Goal: Task Accomplishment & Management: Manage account settings

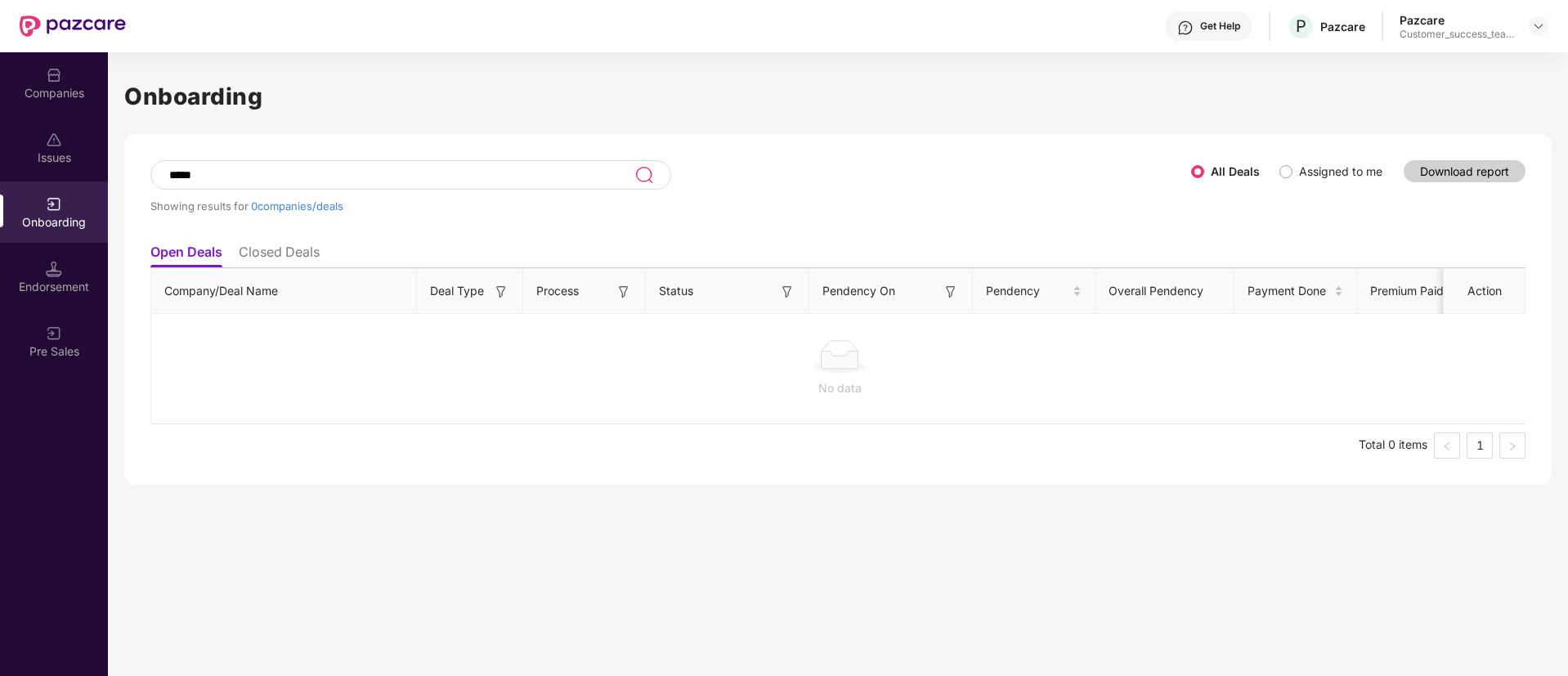
click at [112, 94] on div "Onboarding ***** Showing results for 0 companies/deals All Deals Assigned to me…" at bounding box center [838, 364] width 1460 height 624
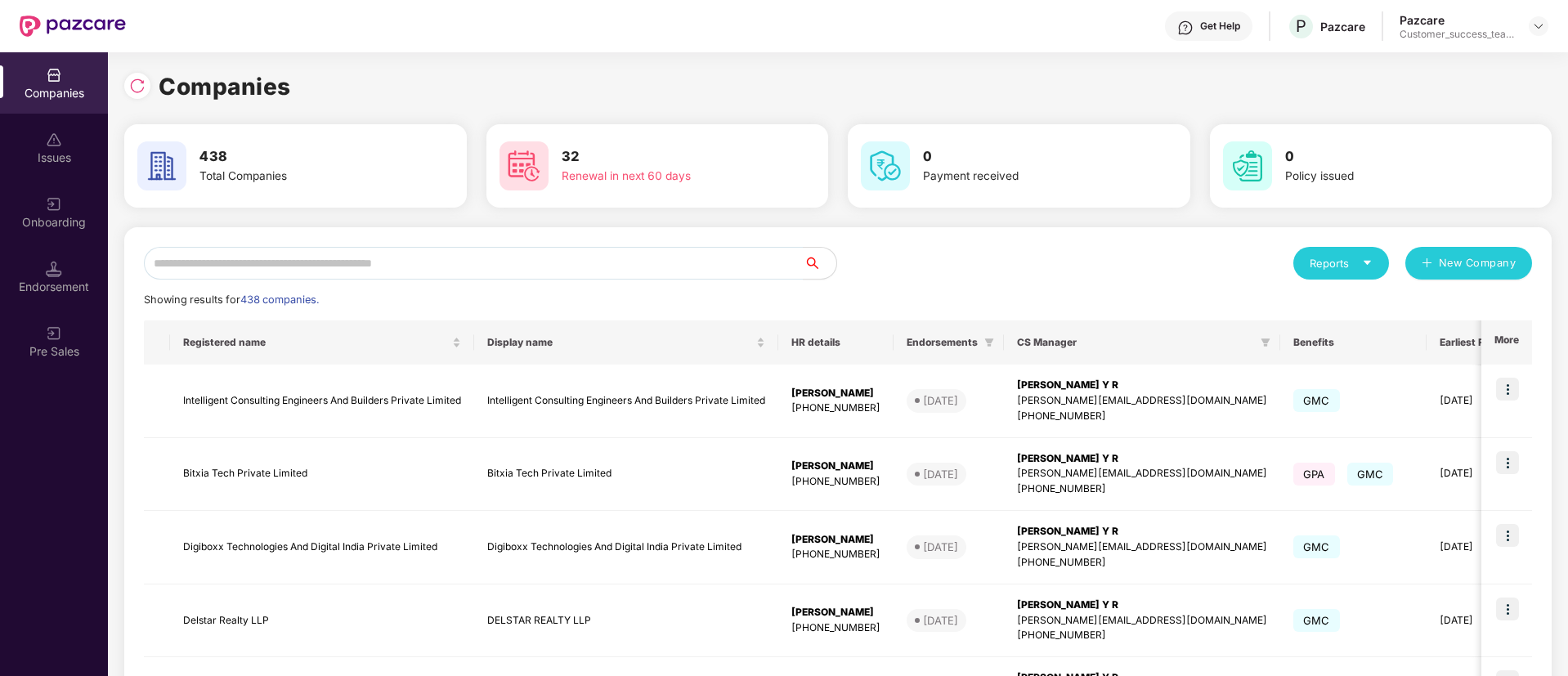
click at [59, 90] on div "Companies" at bounding box center [54, 93] width 108 height 16
click at [397, 258] on input "text" at bounding box center [474, 264] width 660 height 33
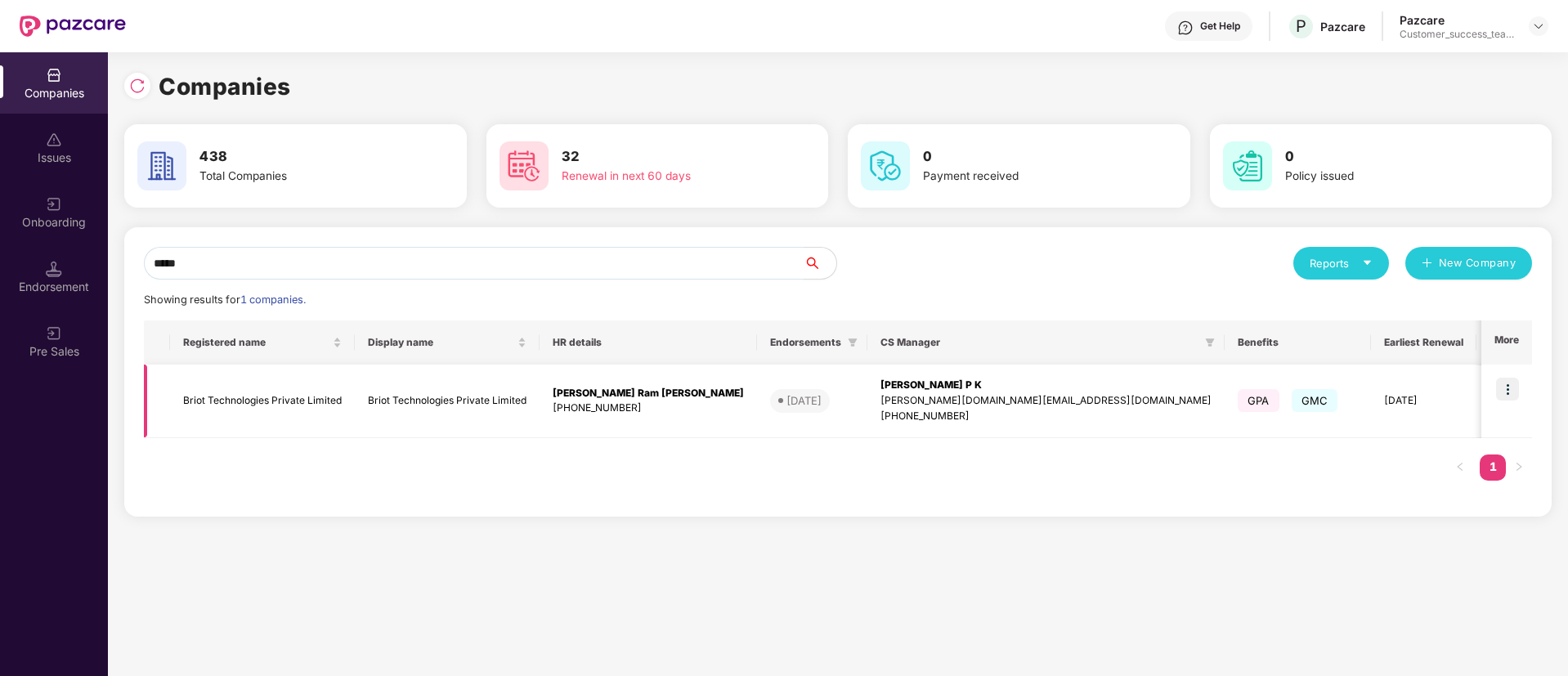
type input "*****"
click at [1514, 381] on img at bounding box center [1507, 389] width 23 height 23
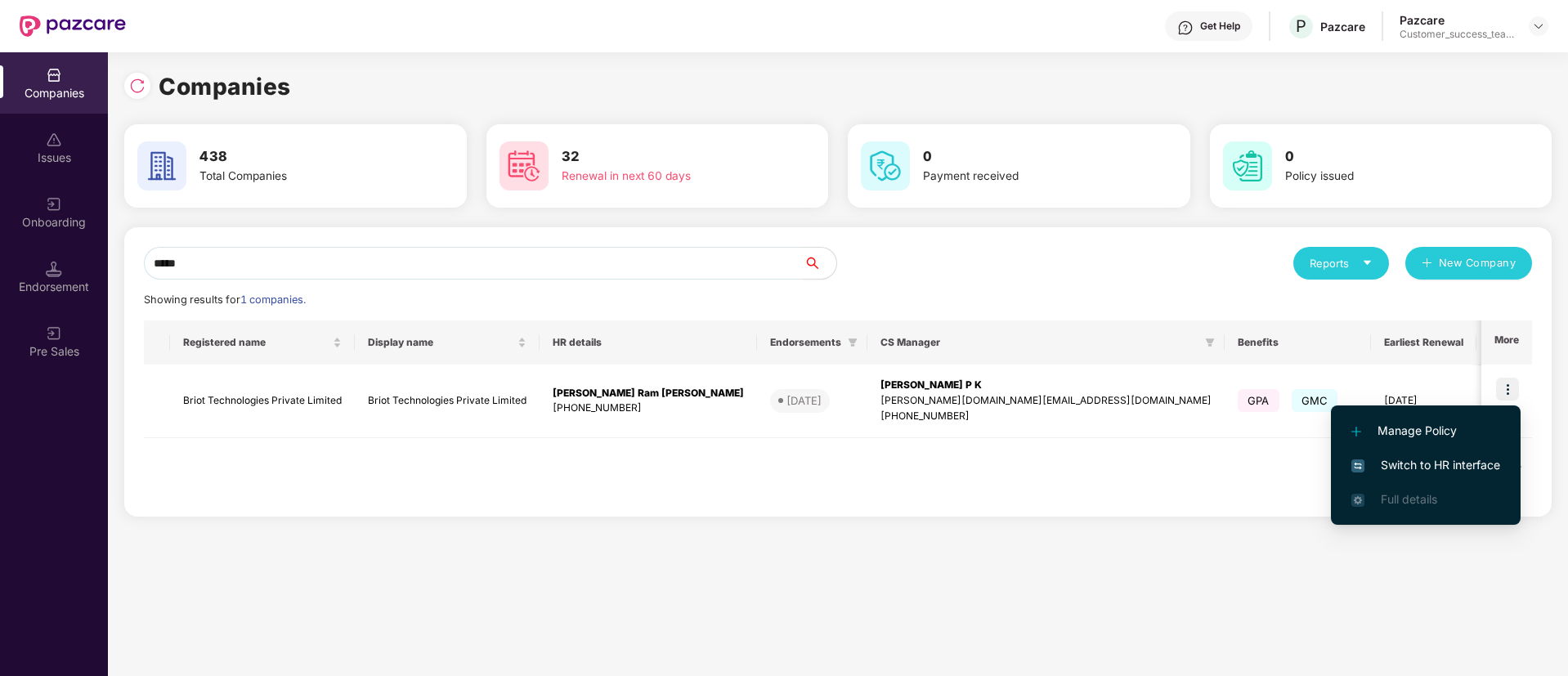
click at [1468, 459] on span "Switch to HR interface" at bounding box center [1426, 465] width 149 height 18
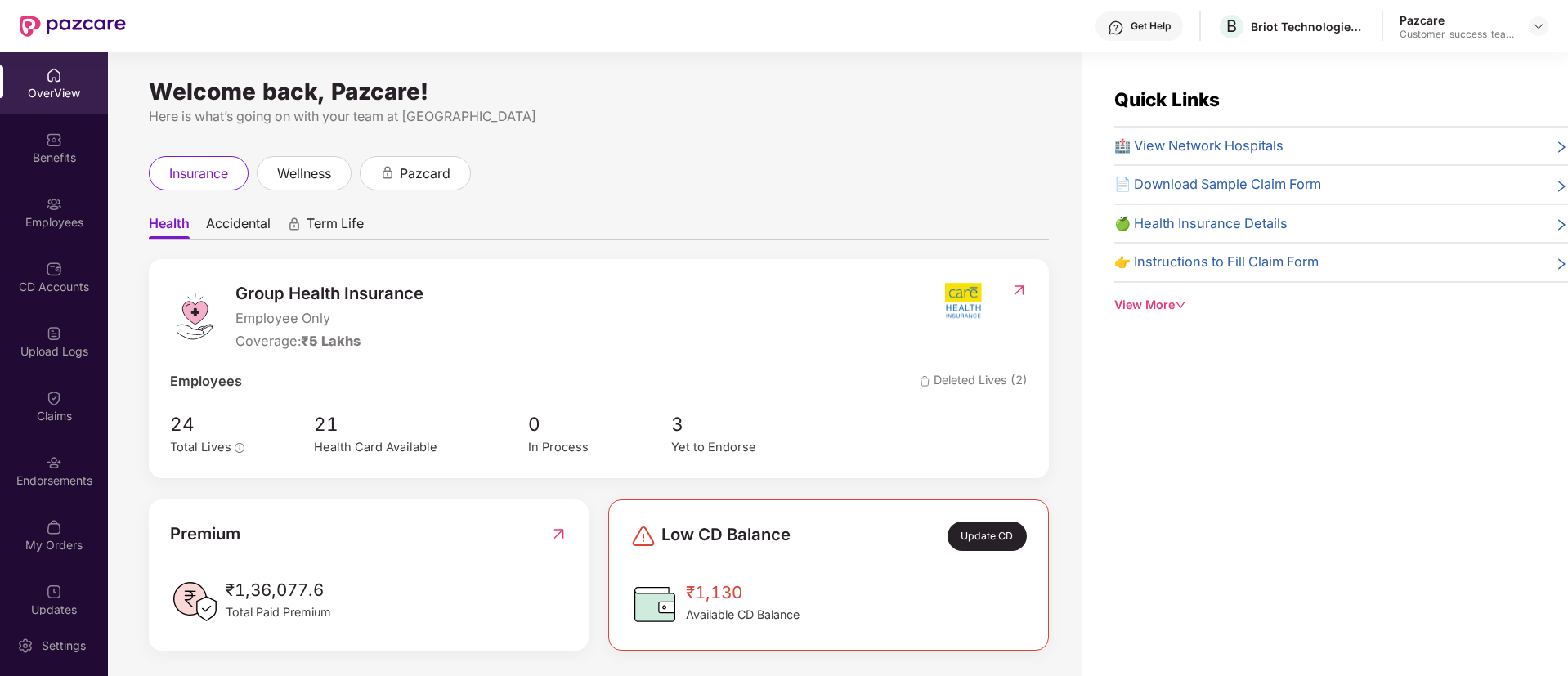
click at [55, 215] on div "Employees" at bounding box center [54, 223] width 108 height 16
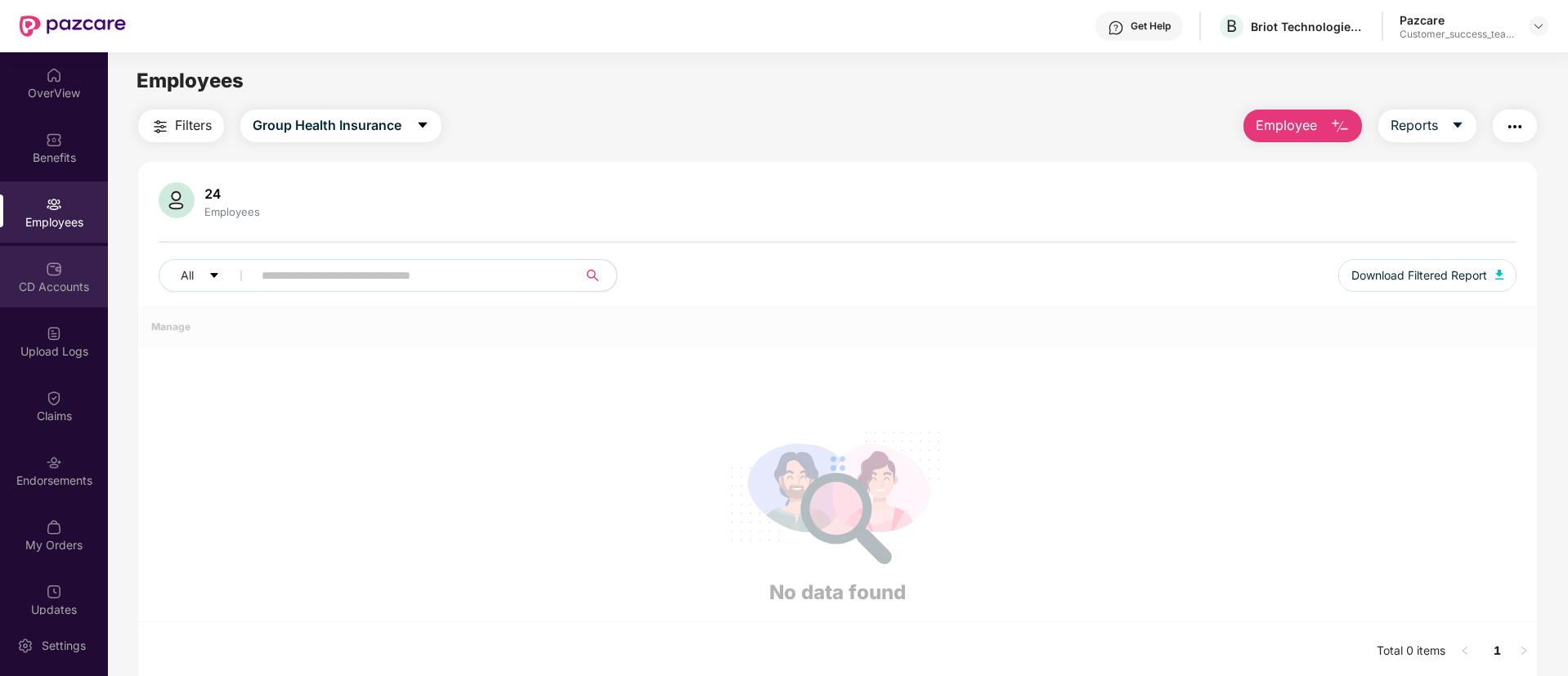
click at [54, 291] on div "CD Accounts" at bounding box center [54, 287] width 108 height 16
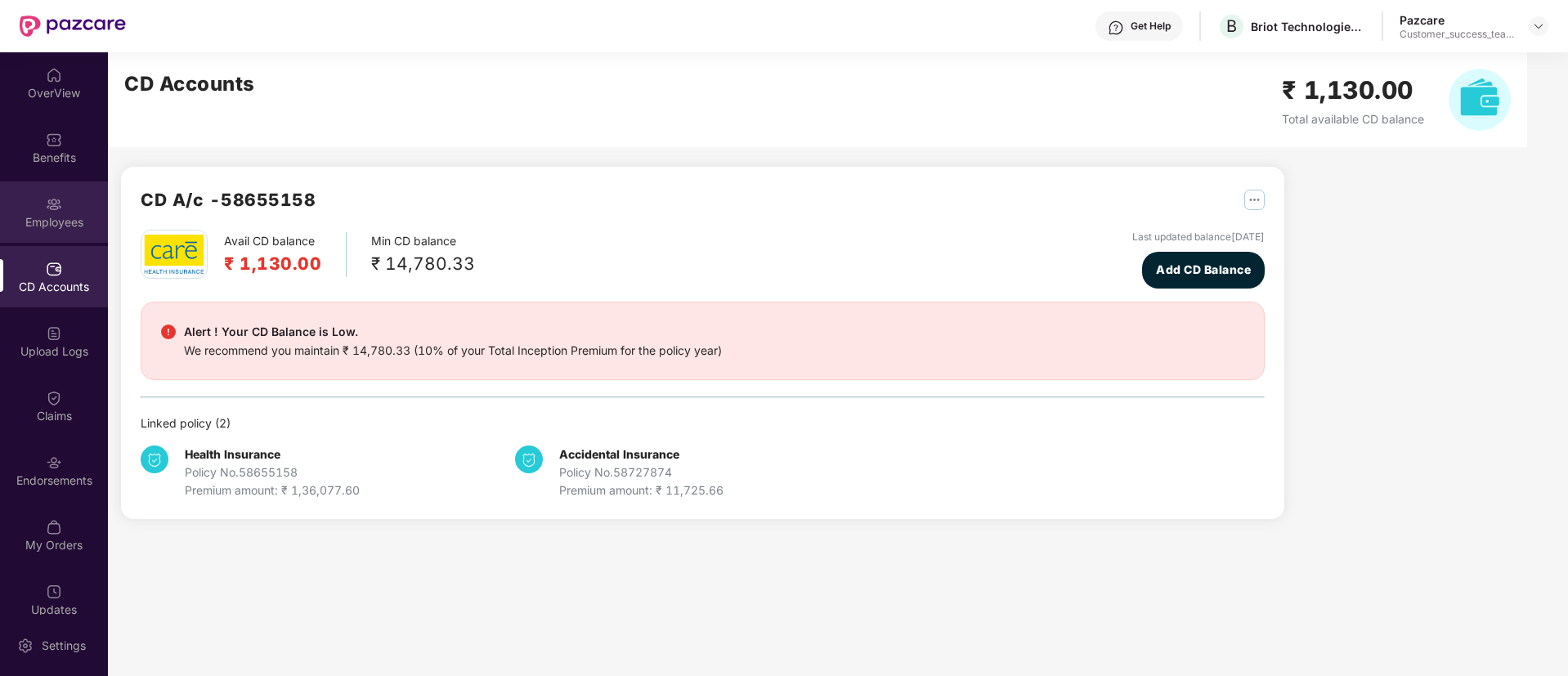
click at [42, 223] on div "Employees" at bounding box center [54, 223] width 108 height 16
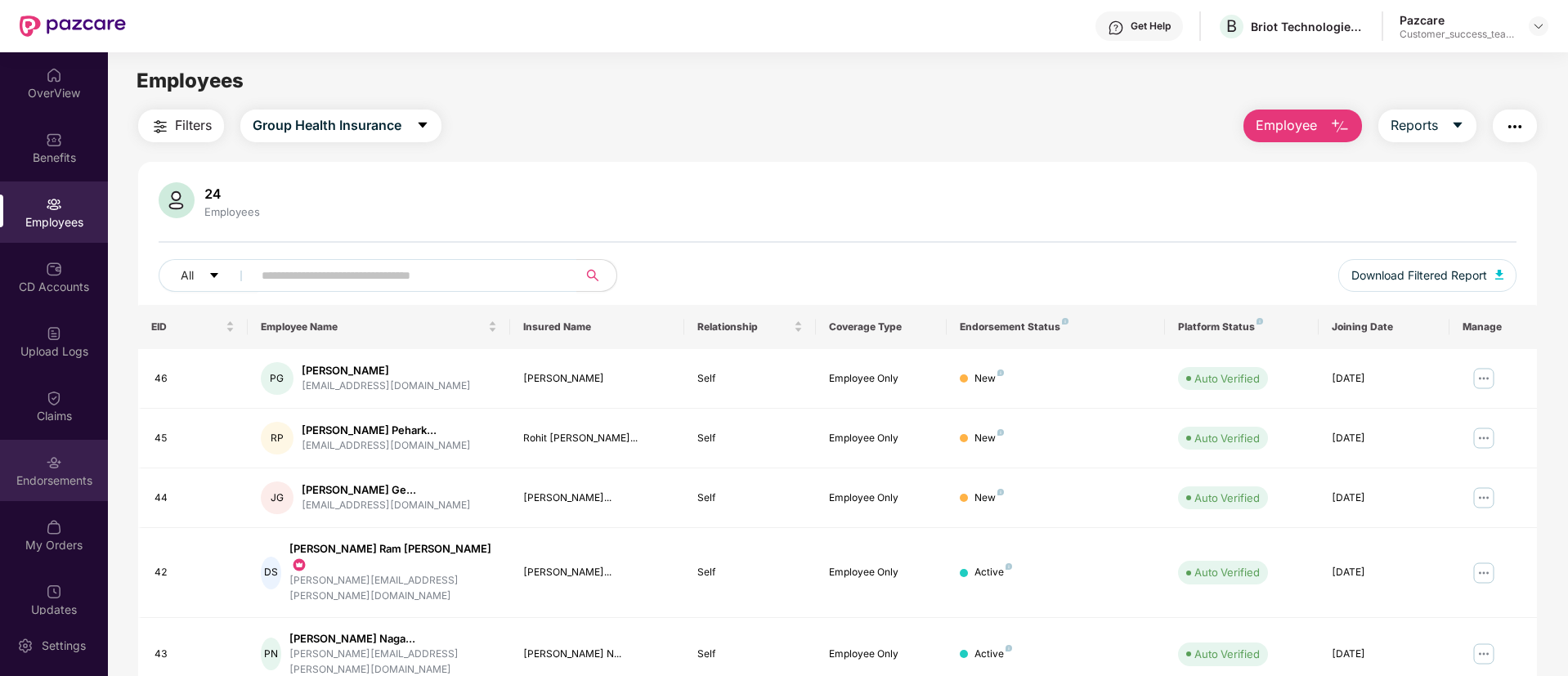
click at [51, 484] on div "Endorsements" at bounding box center [54, 480] width 108 height 16
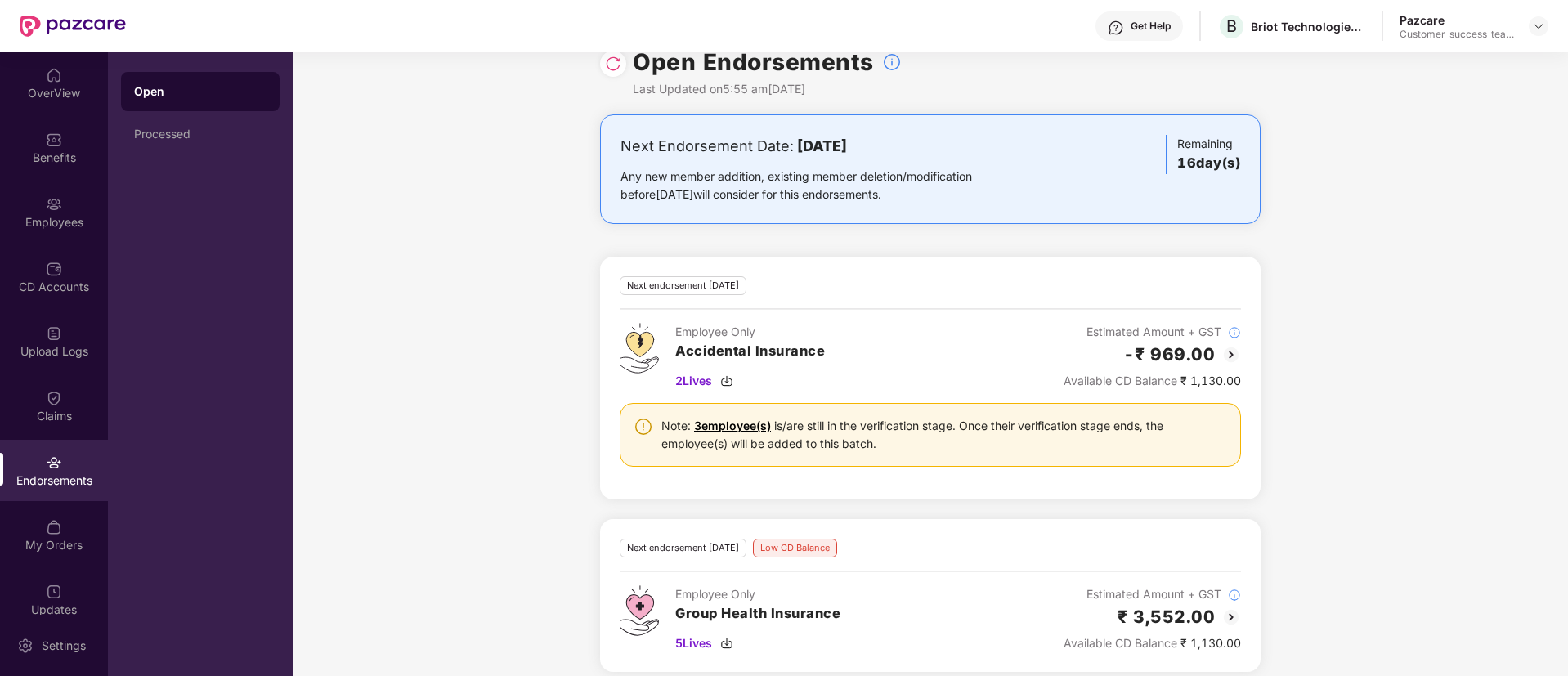
scroll to position [43, 0]
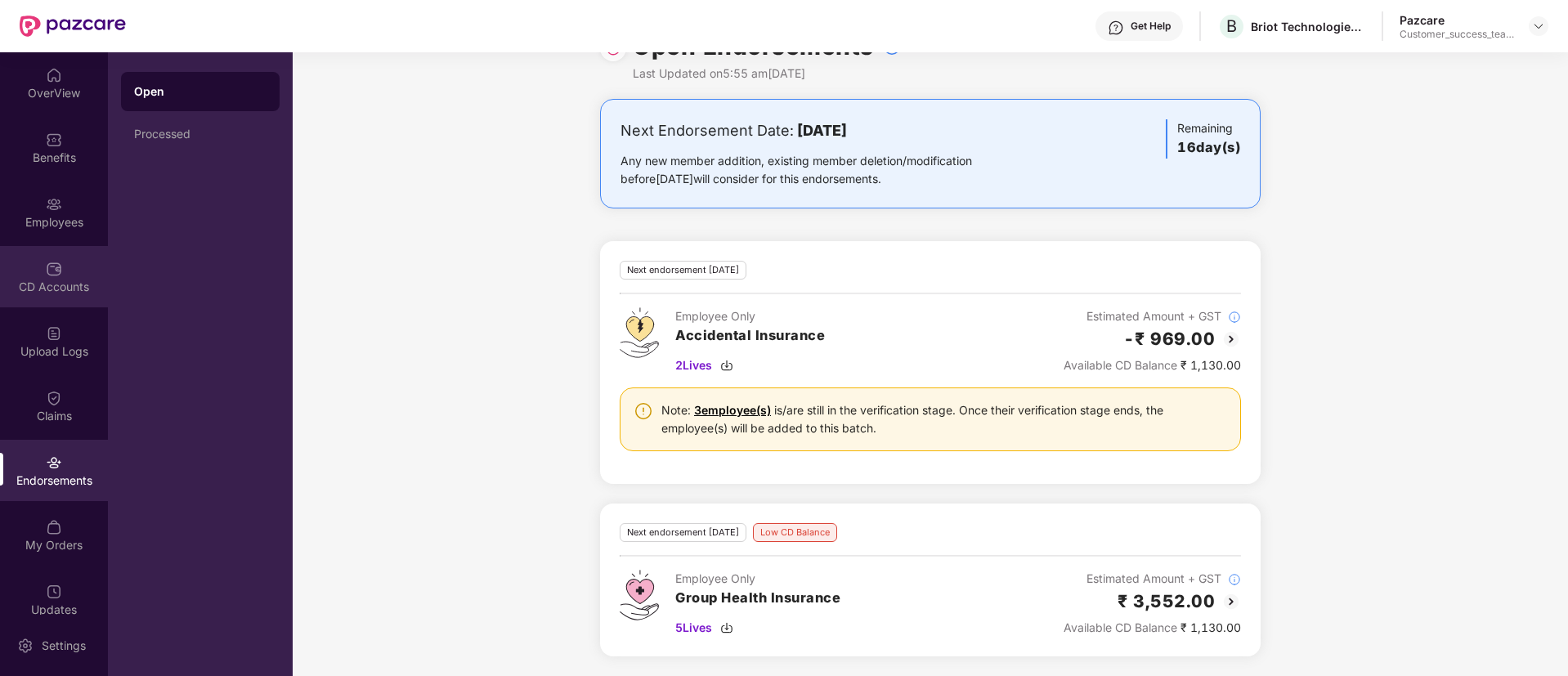
click at [49, 261] on img at bounding box center [54, 269] width 16 height 16
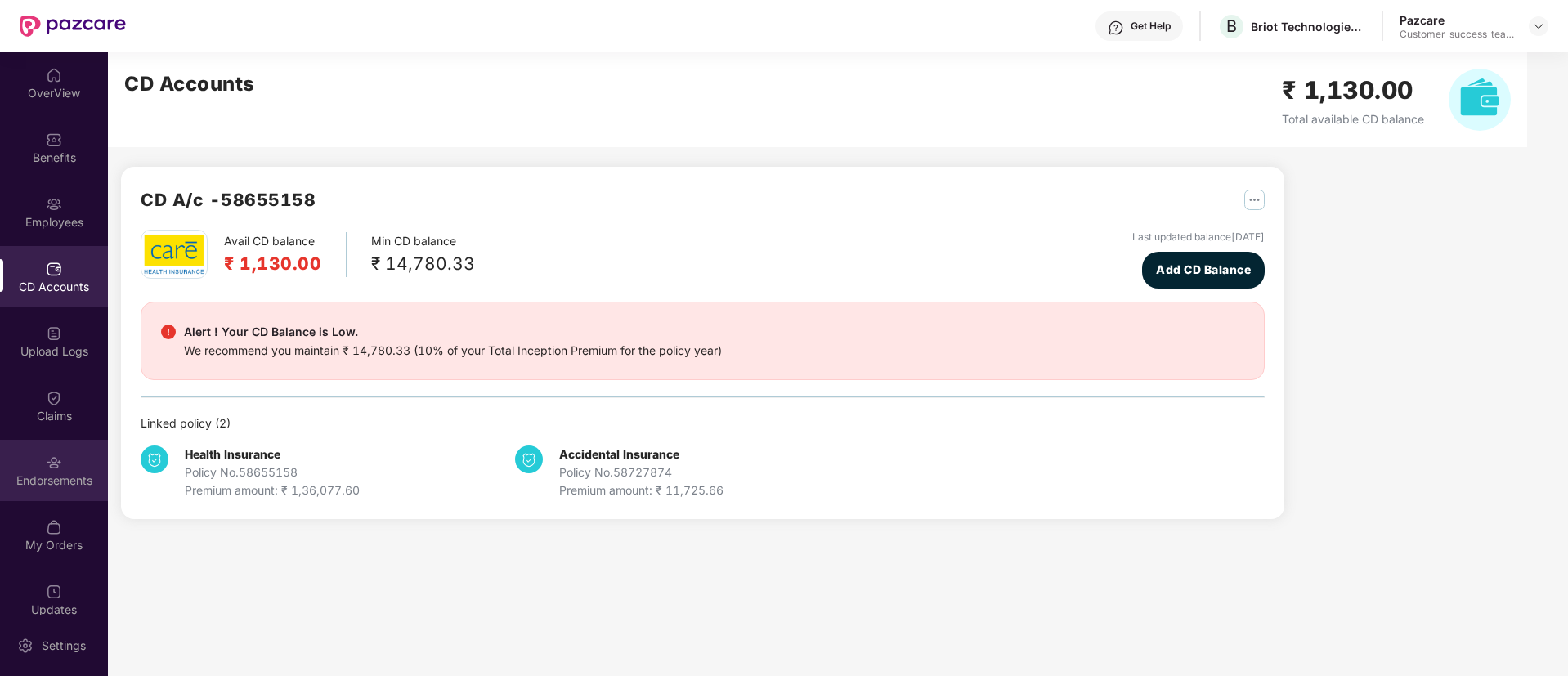
click at [34, 474] on div "Endorsements" at bounding box center [54, 480] width 108 height 16
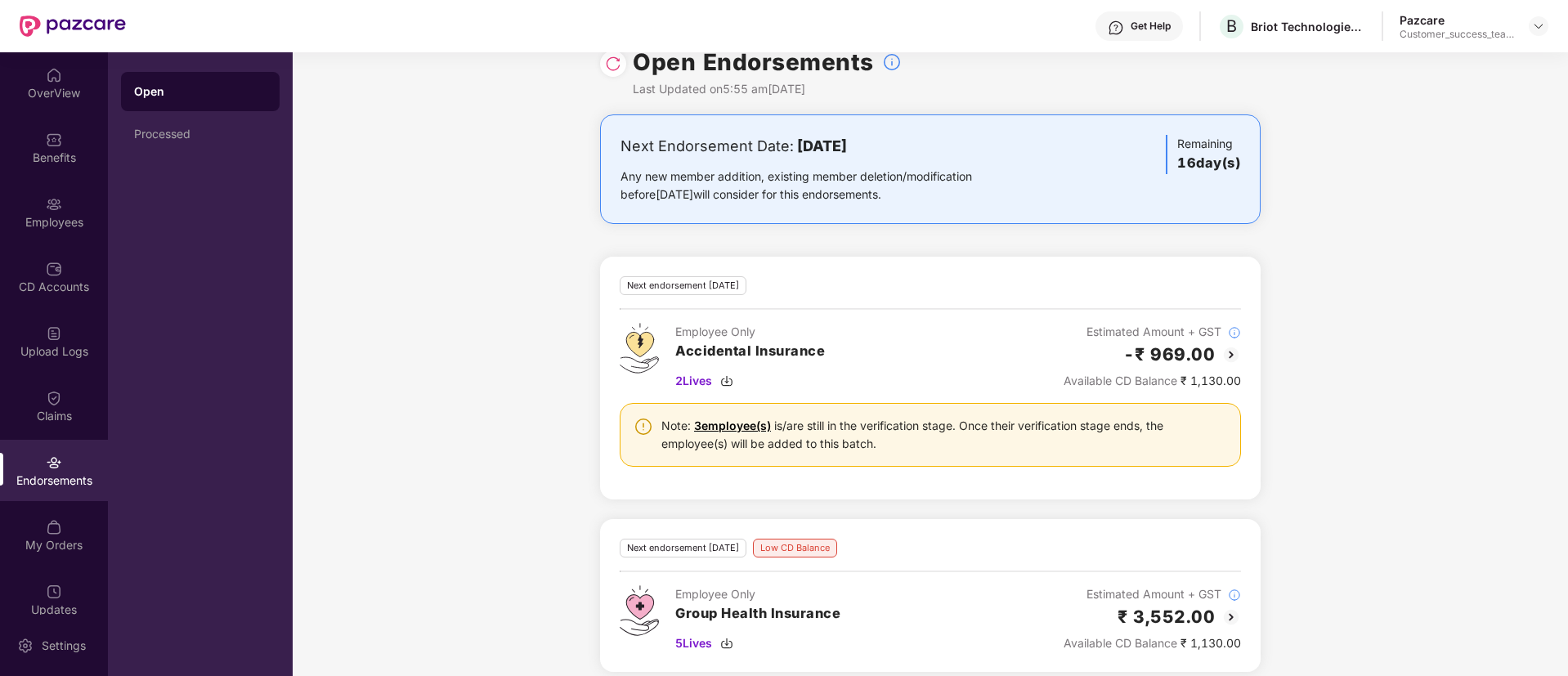
scroll to position [43, 0]
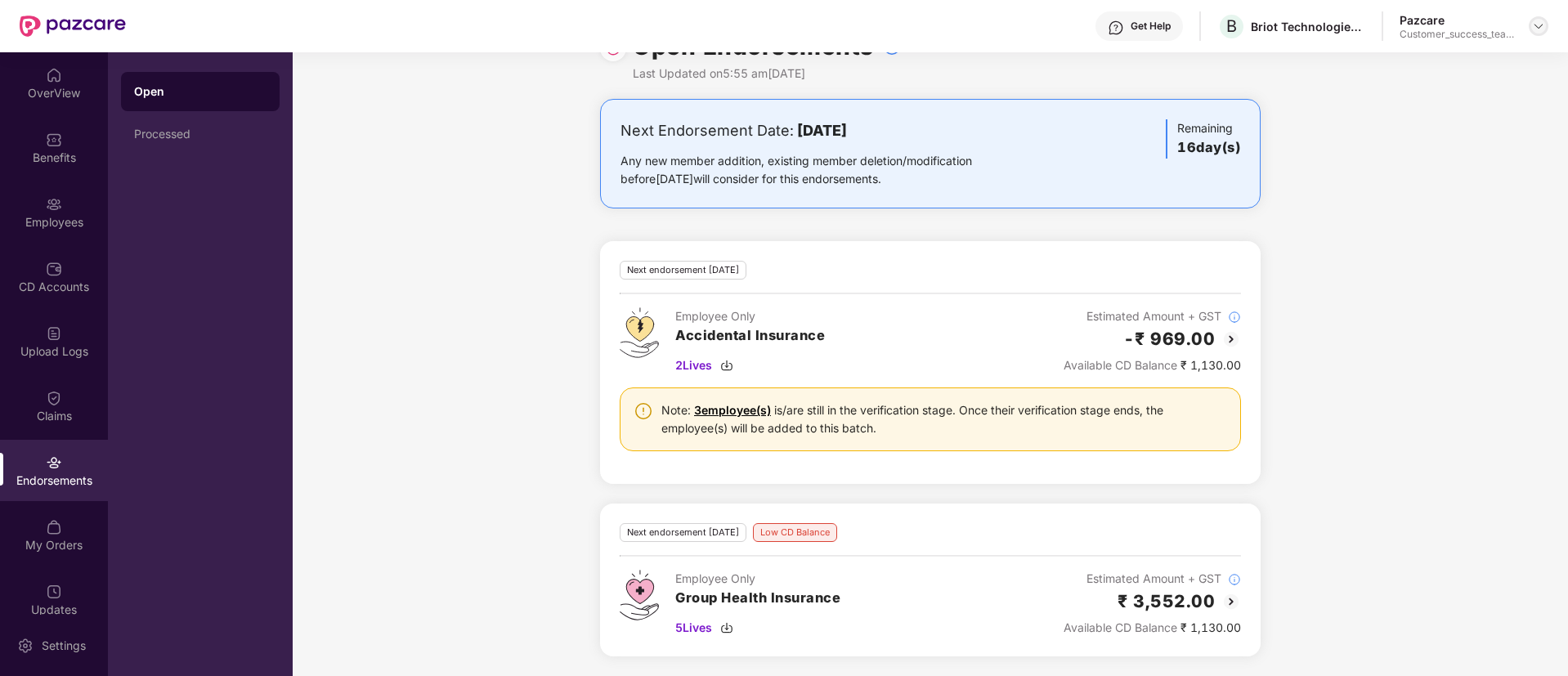
click at [1544, 24] on img at bounding box center [1539, 26] width 13 height 13
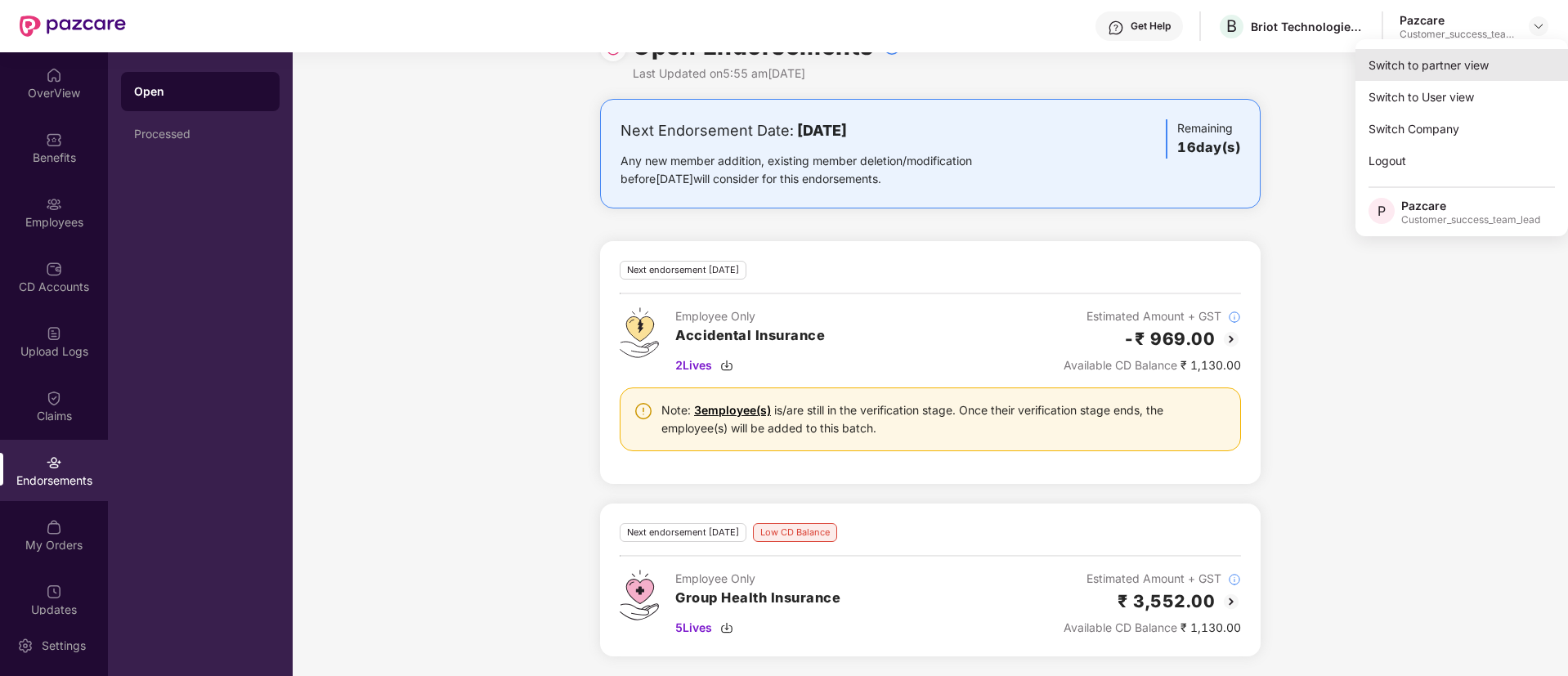
click at [1460, 59] on div "Switch to partner view" at bounding box center [1462, 65] width 213 height 32
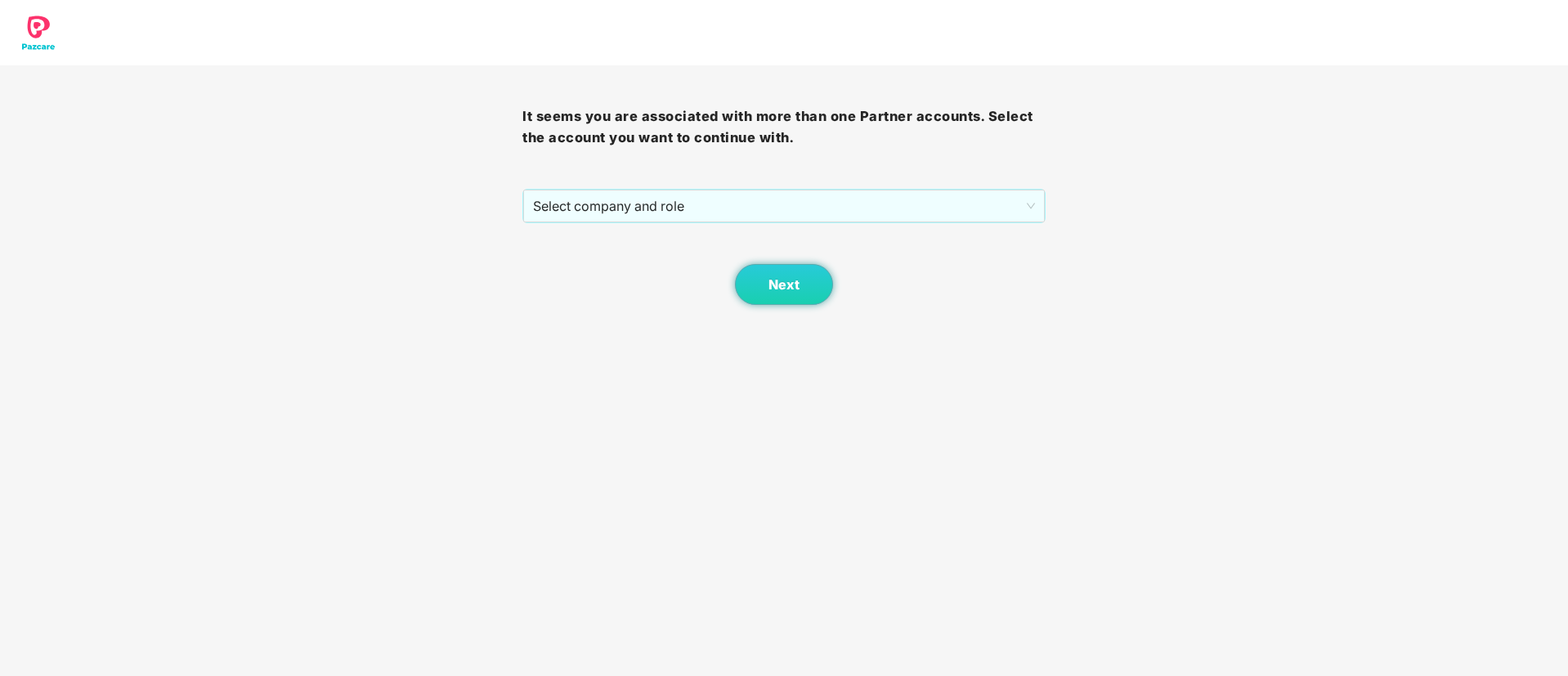
click at [681, 210] on span "Select company and role" at bounding box center [783, 206] width 501 height 31
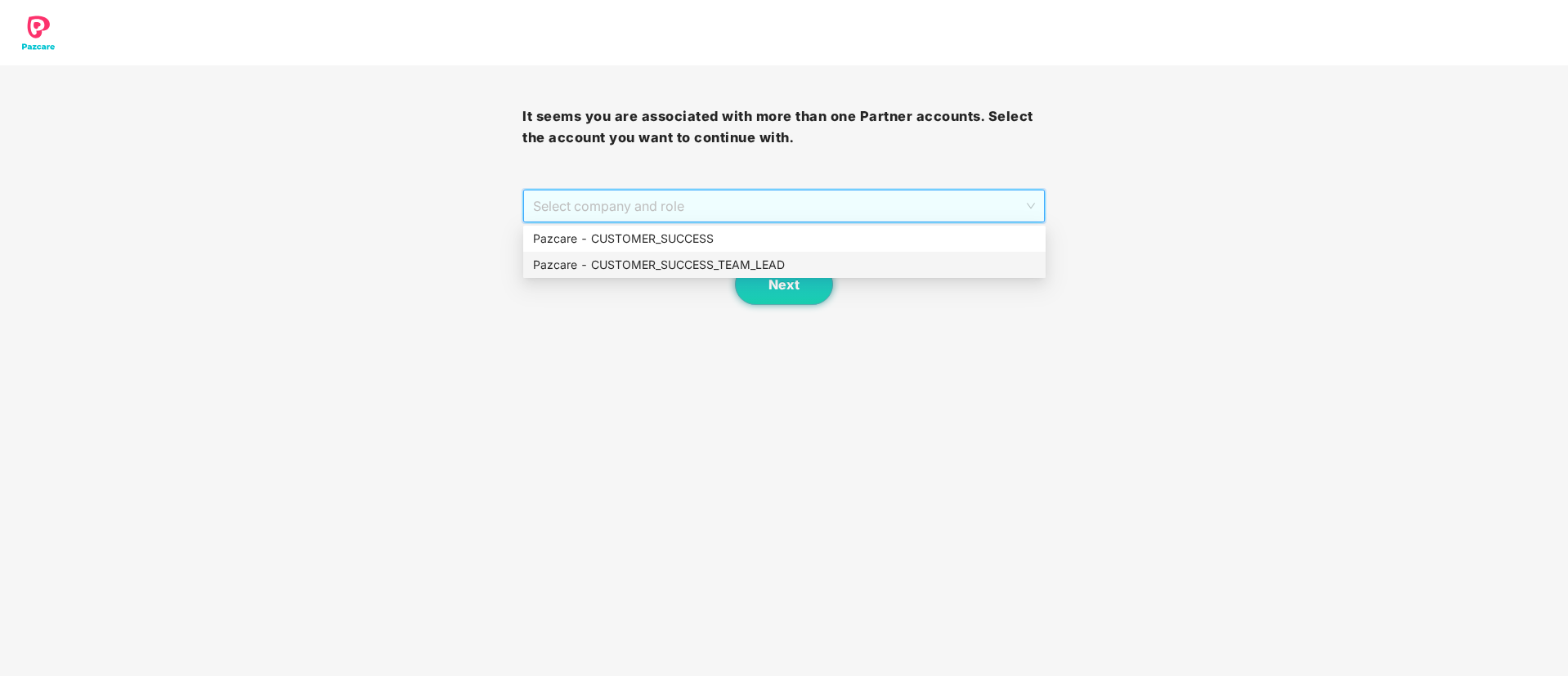
click at [684, 259] on div "Pazcare - CUSTOMER_SUCCESS_TEAM_LEAD" at bounding box center [784, 265] width 502 height 18
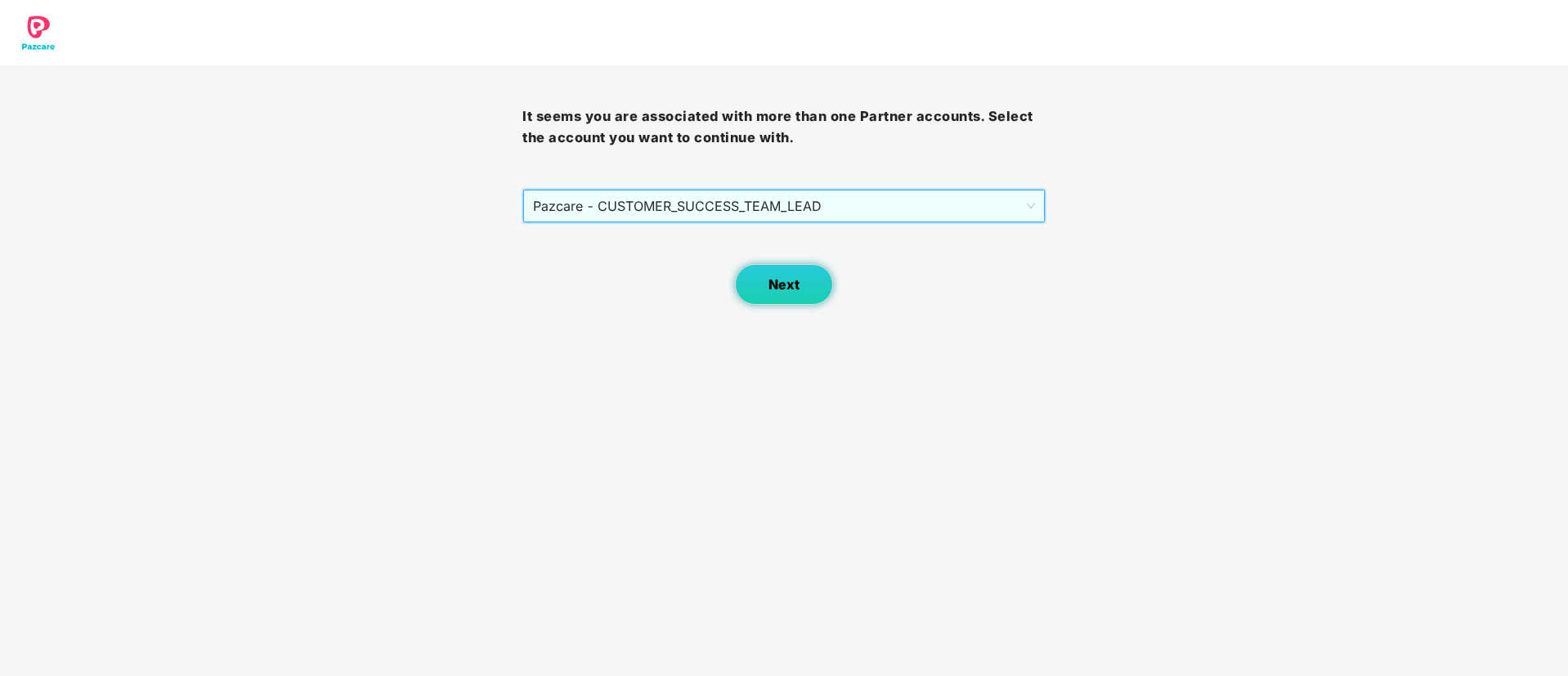
click at [773, 278] on span "Next" at bounding box center [784, 285] width 31 height 16
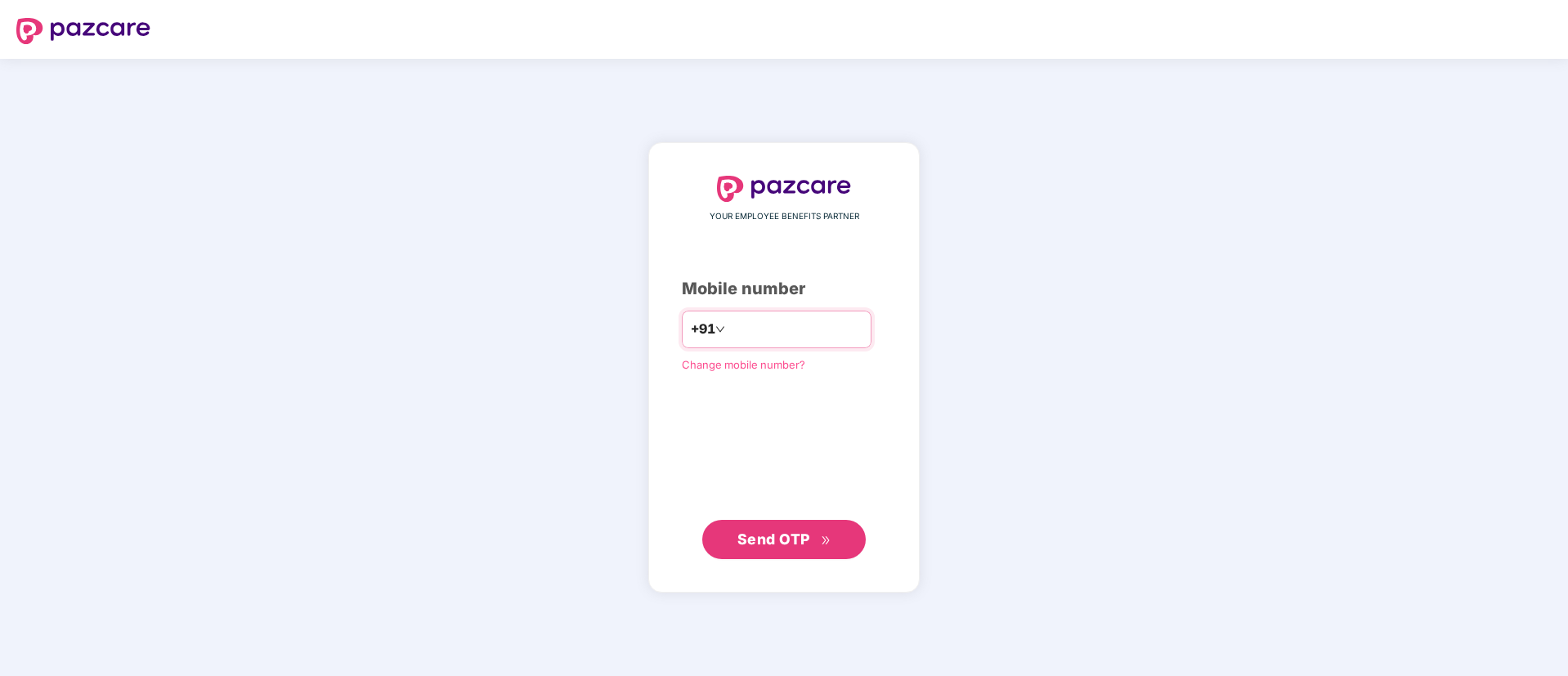
click at [777, 332] on input "number" at bounding box center [795, 330] width 134 height 26
type input "**********"
click at [776, 549] on span "Send OTP" at bounding box center [784, 539] width 94 height 23
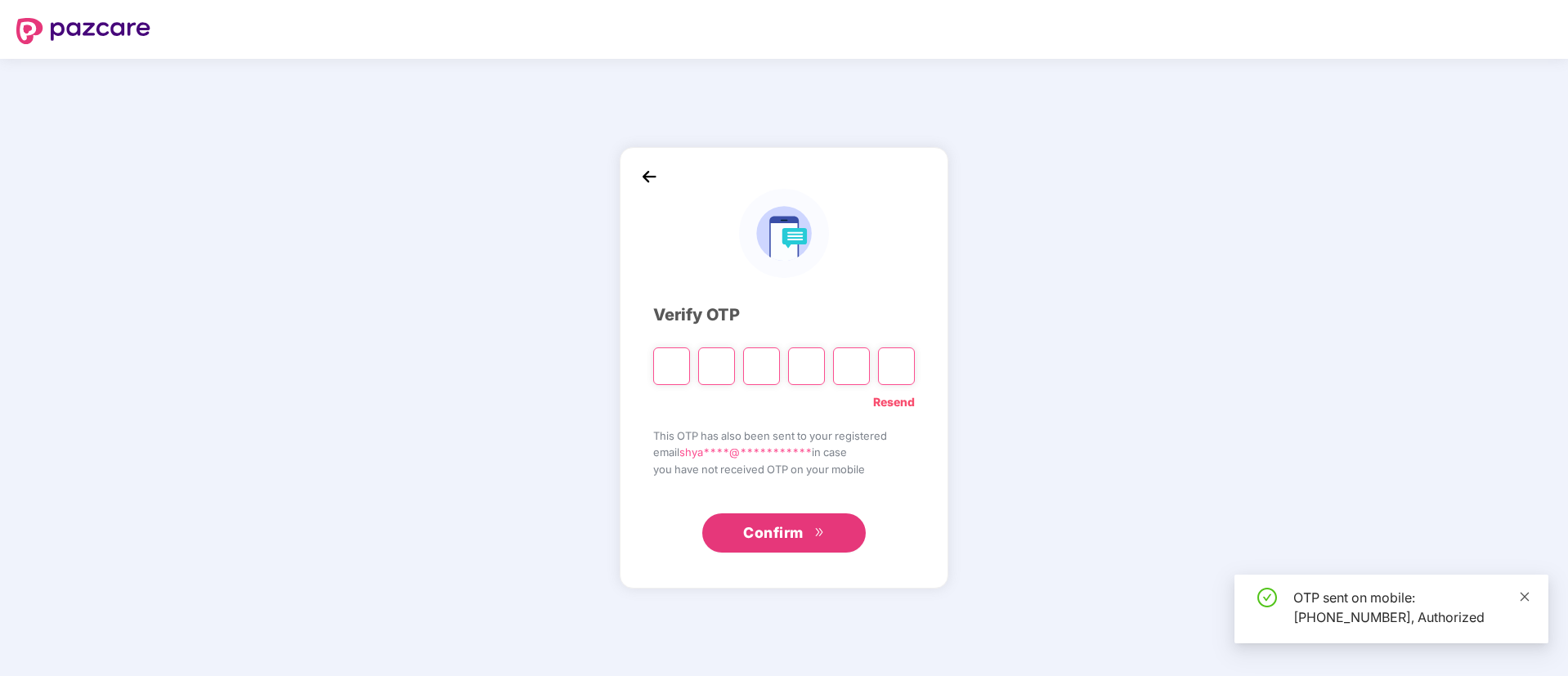
type input "*"
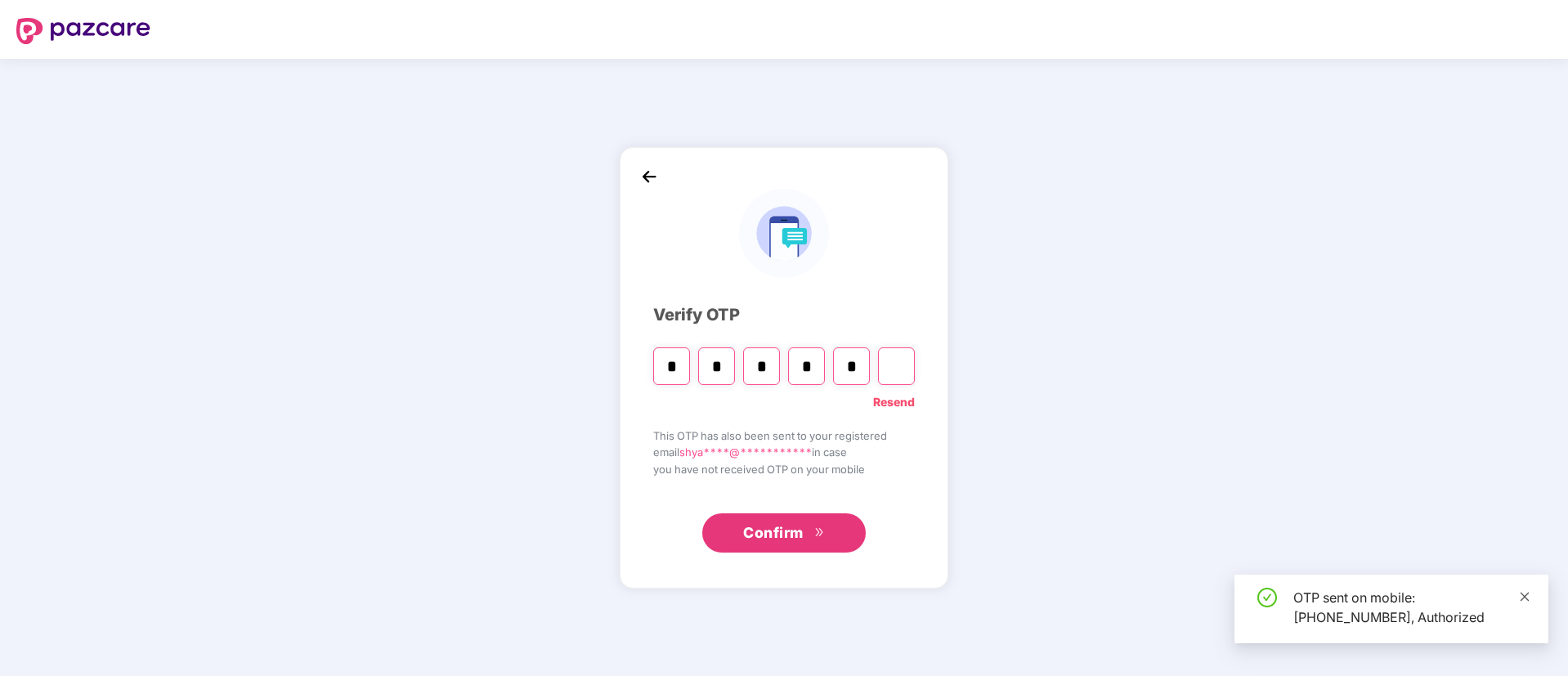
type input "*"
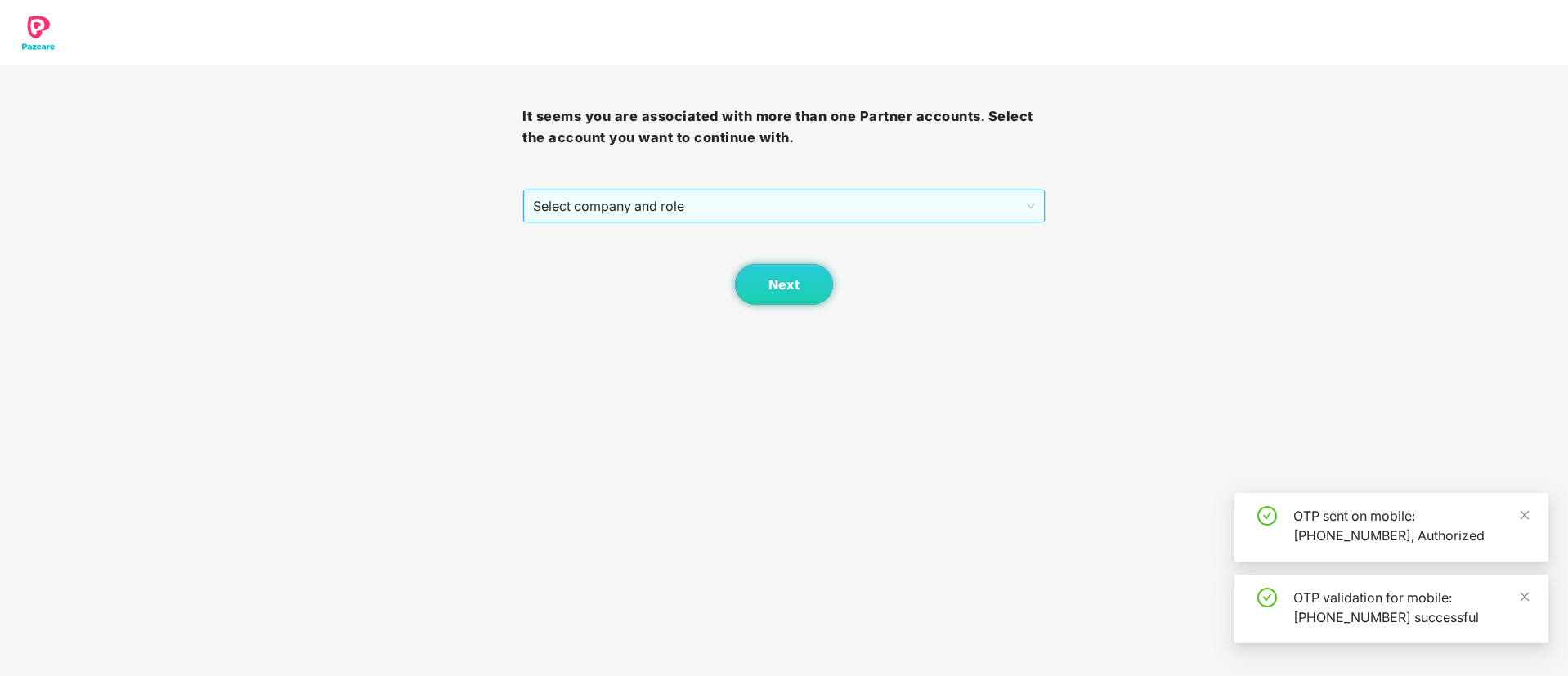
click at [749, 202] on span "Select company and role" at bounding box center [783, 206] width 501 height 31
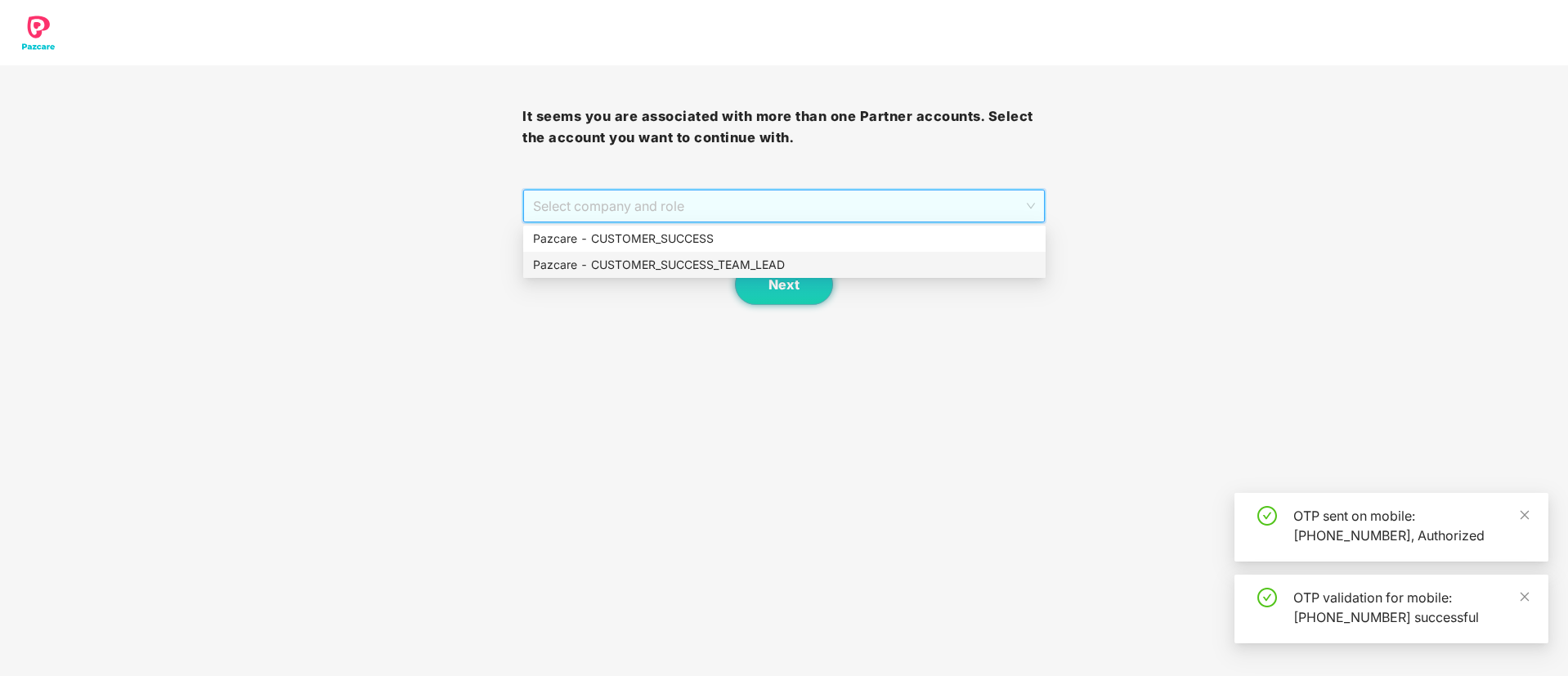
click at [794, 258] on div "Pazcare - CUSTOMER_SUCCESS_TEAM_LEAD" at bounding box center [784, 265] width 502 height 18
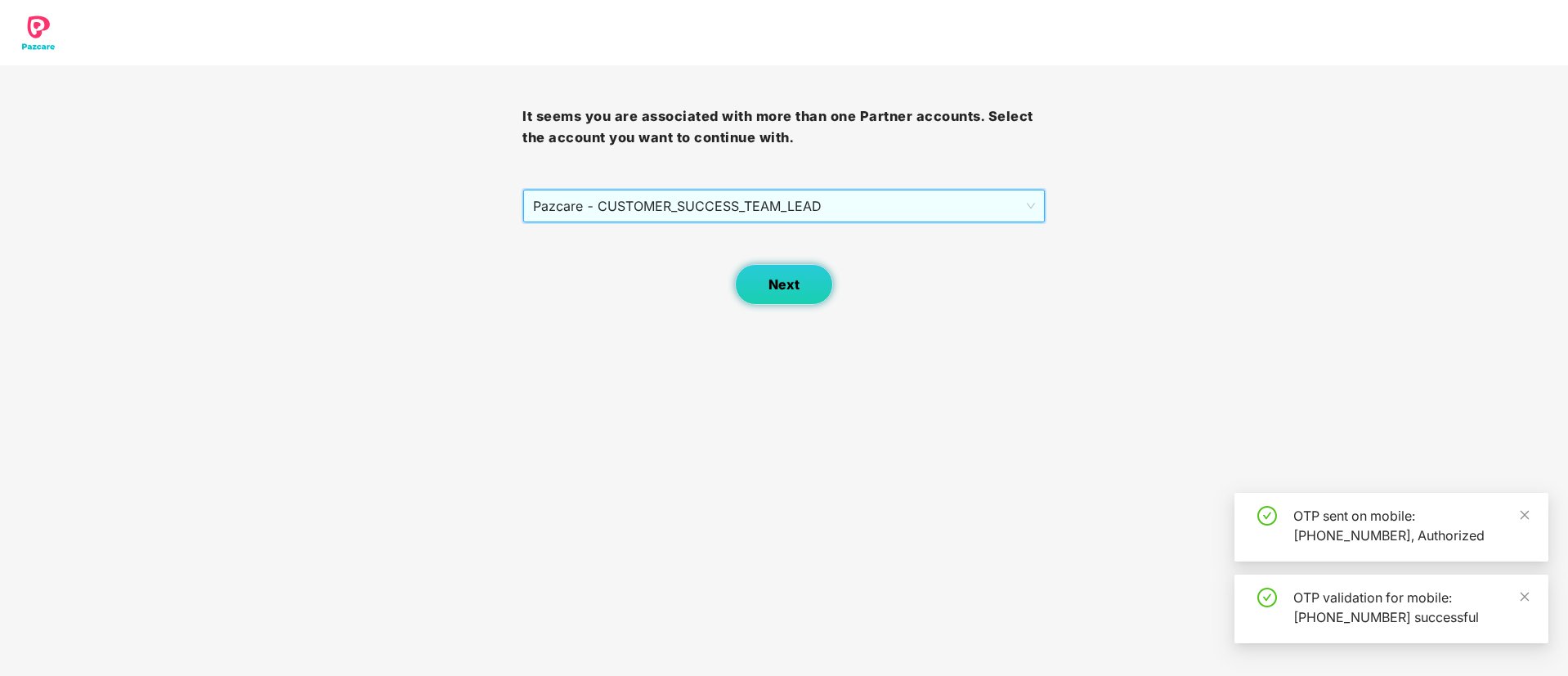
click at [794, 279] on span "Next" at bounding box center [784, 285] width 31 height 16
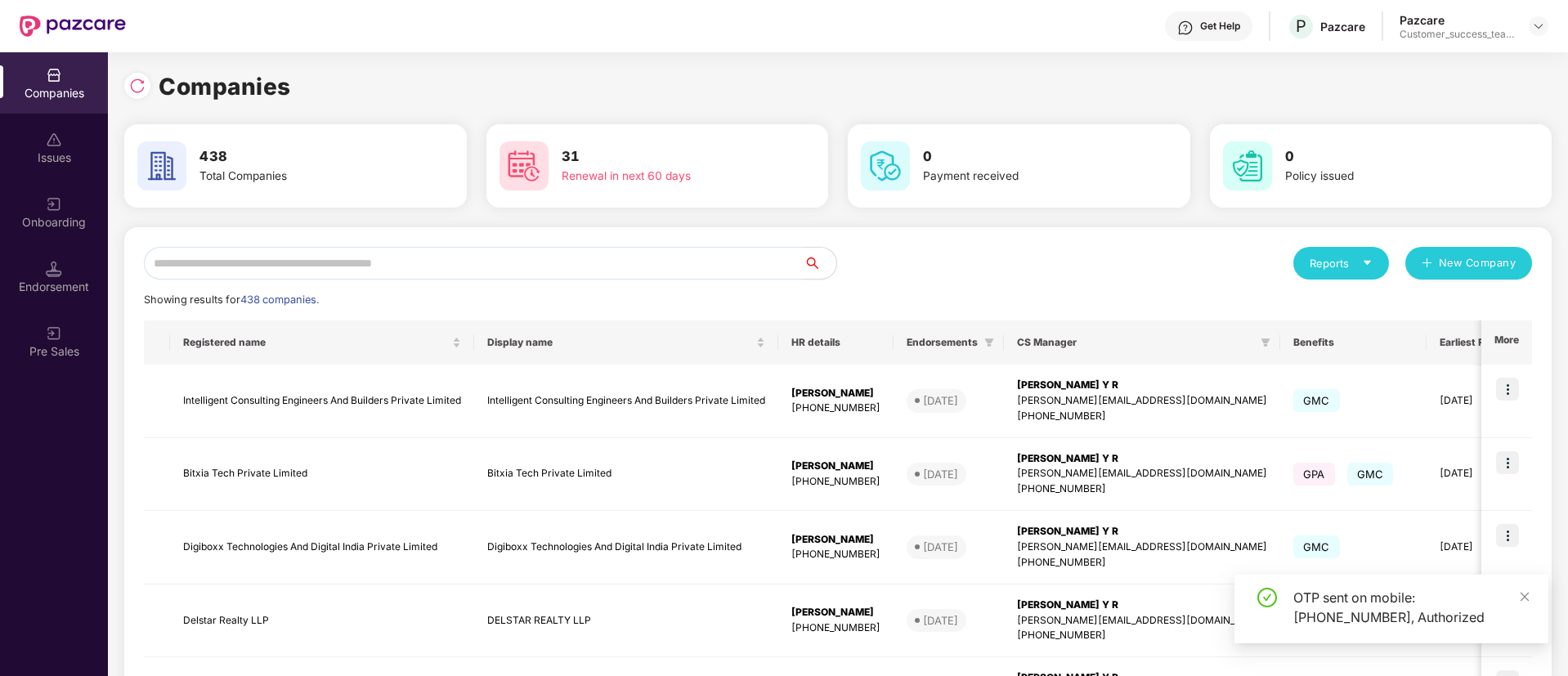
click at [322, 268] on input "text" at bounding box center [474, 264] width 660 height 33
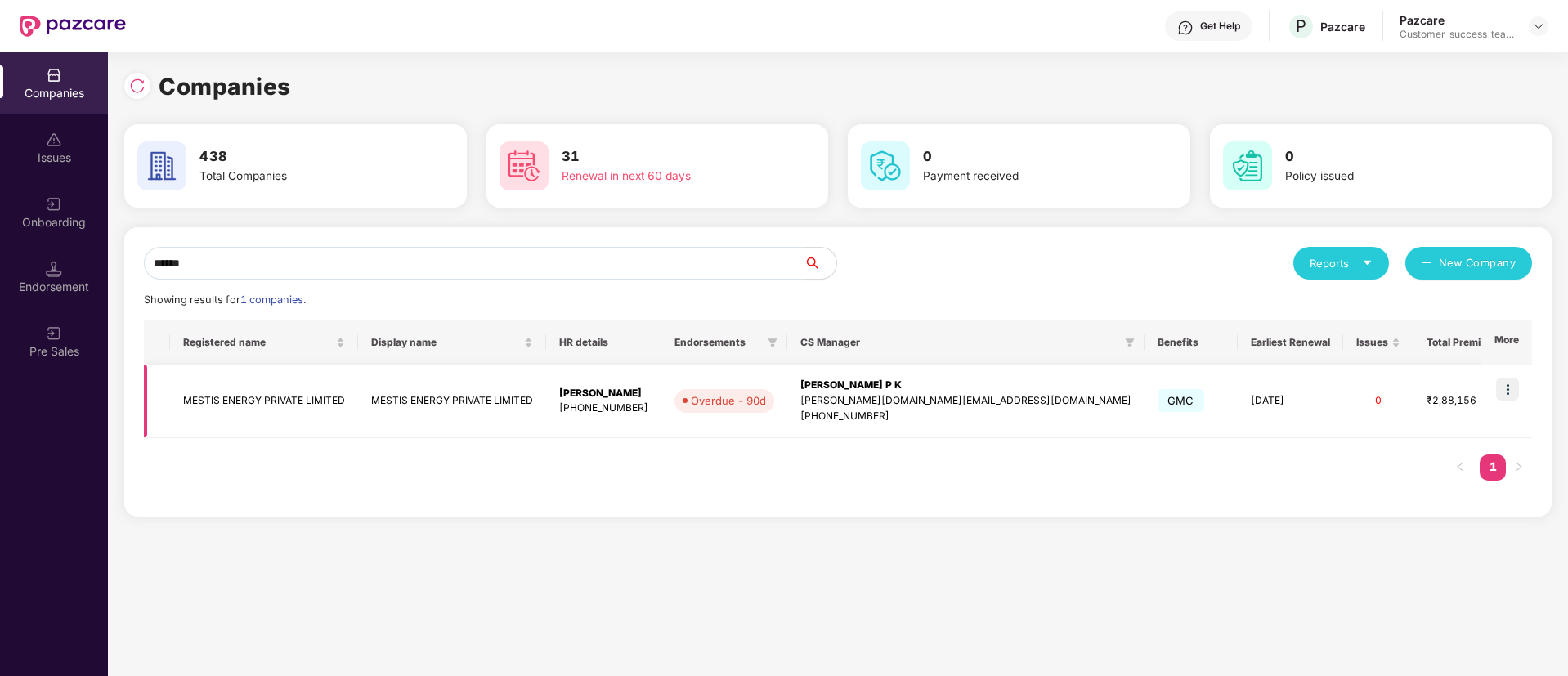
type input "******"
click at [1513, 394] on img at bounding box center [1507, 389] width 23 height 23
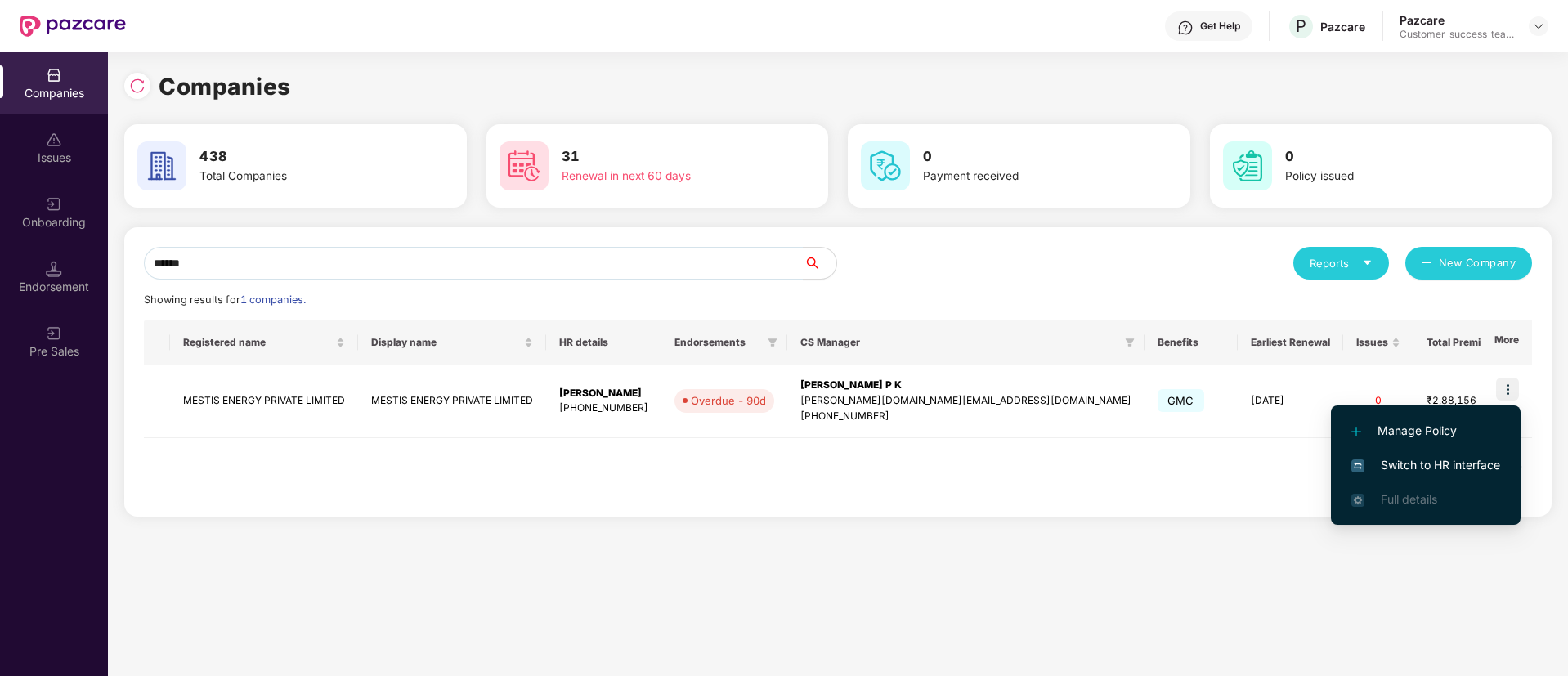
click at [1486, 471] on span "Switch to HR interface" at bounding box center [1426, 465] width 149 height 18
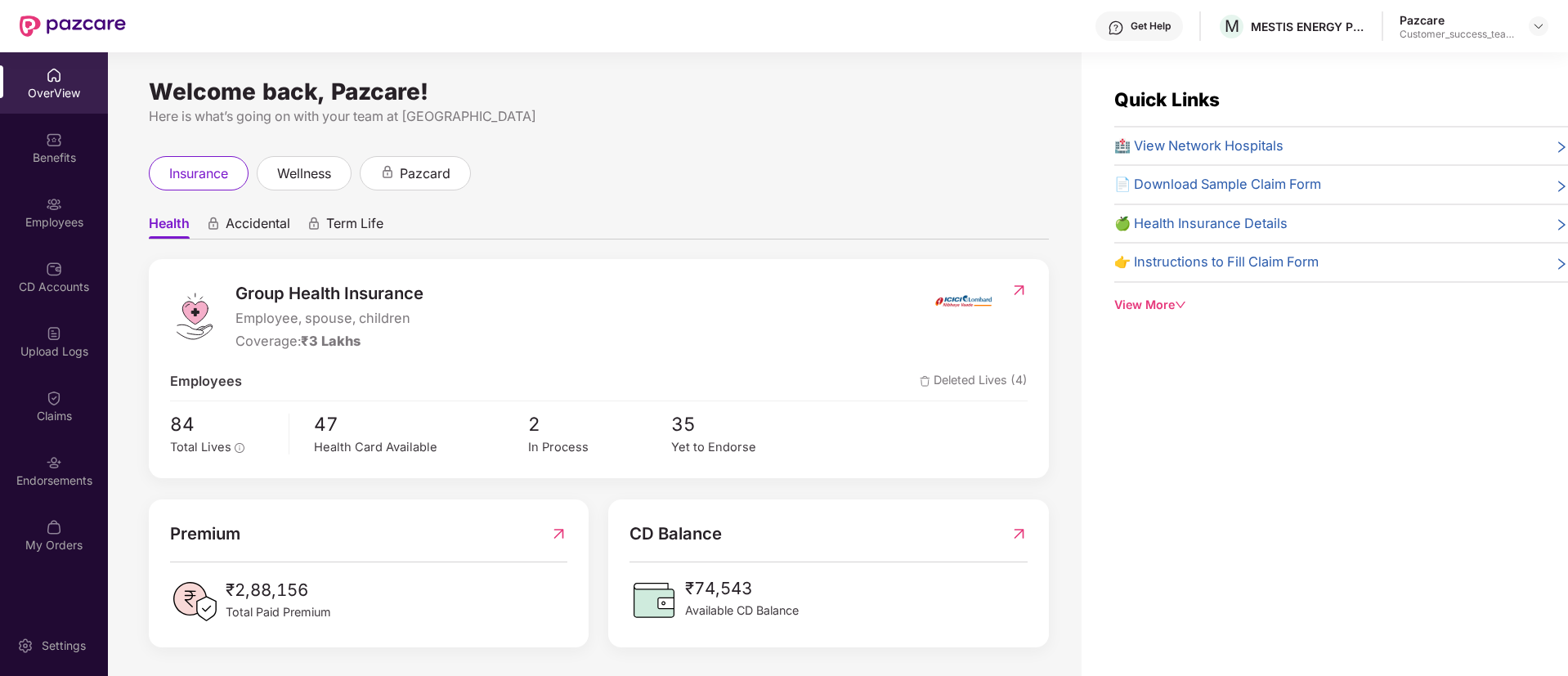
click at [66, 308] on div "OverView Benefits Employees CD Accounts Upload Logs Claims Endorsements My Orde…" at bounding box center [54, 310] width 108 height 516
click at [68, 219] on div "Employees" at bounding box center [54, 223] width 108 height 16
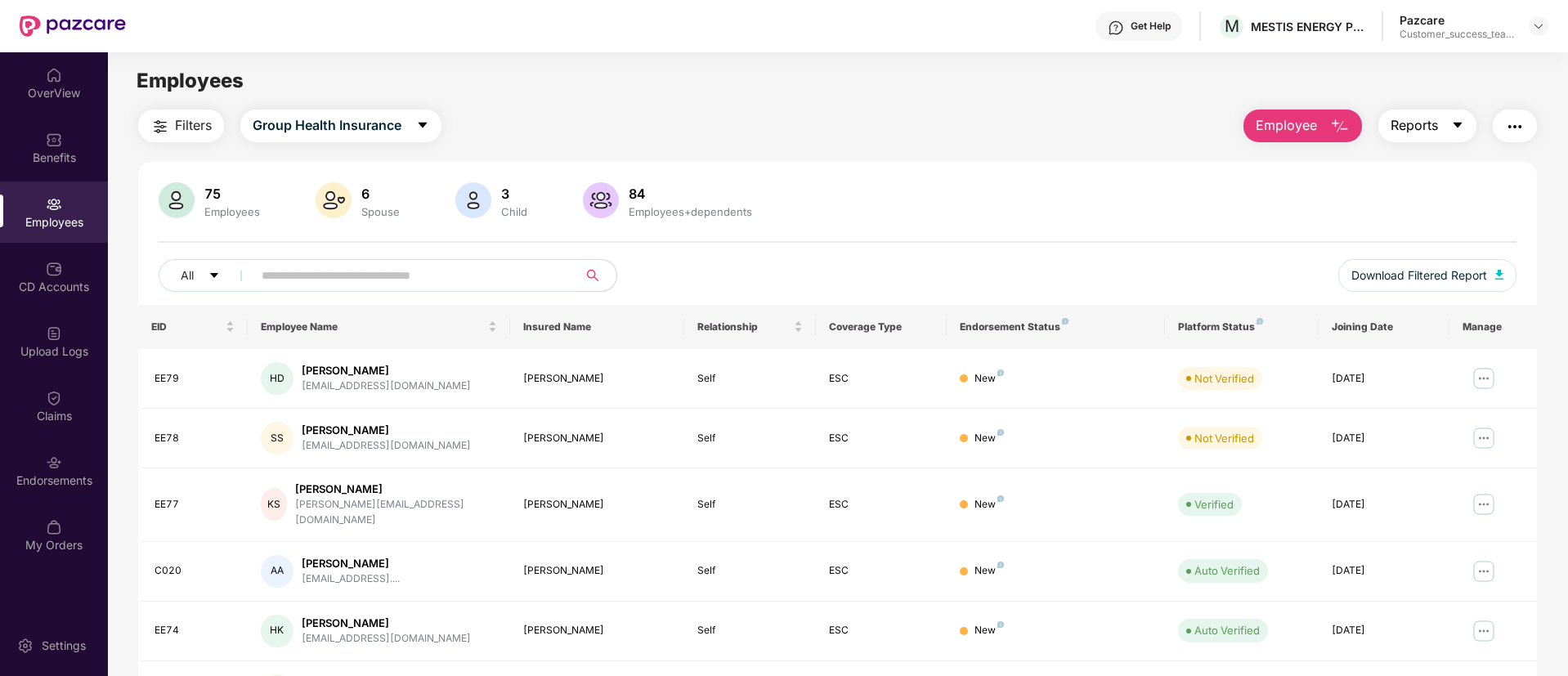
click at [1433, 128] on span "Reports" at bounding box center [1414, 125] width 47 height 20
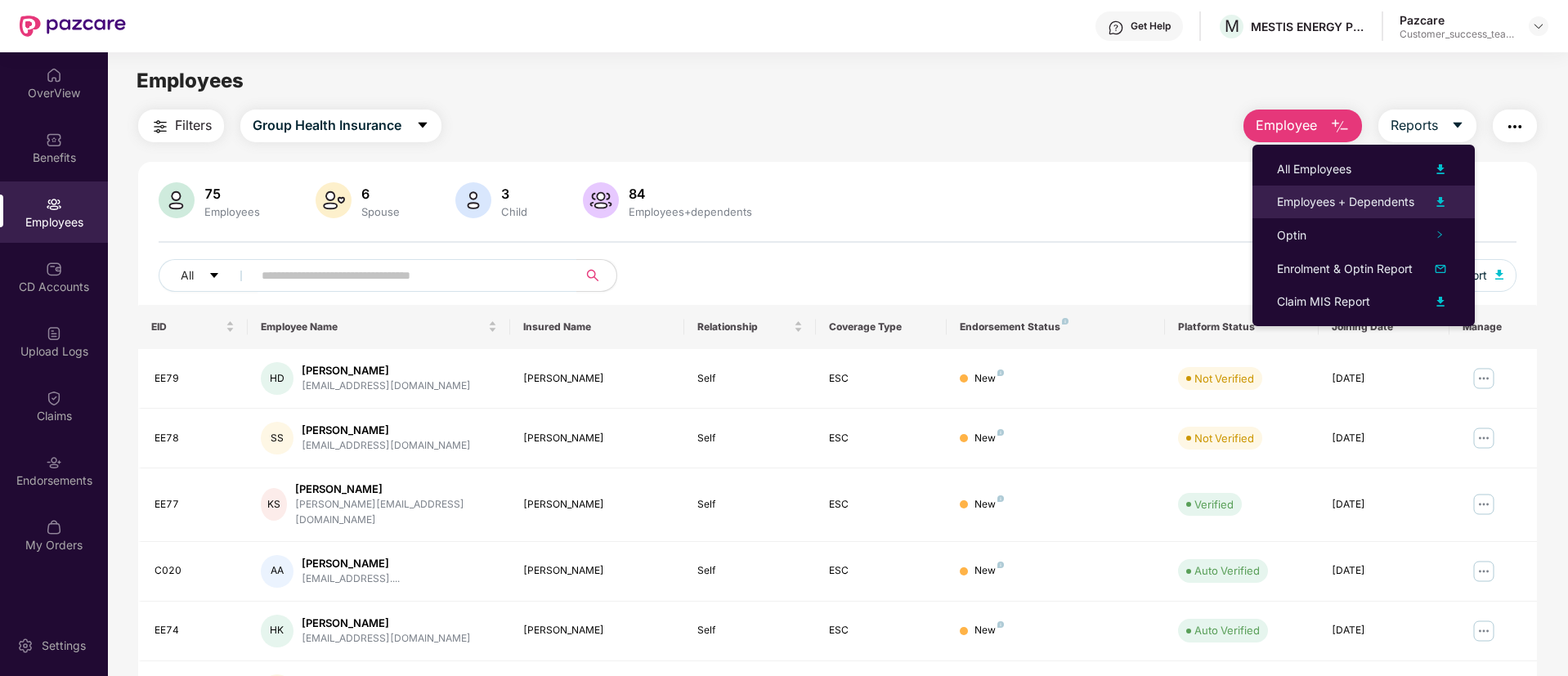
click at [1422, 204] on div at bounding box center [1432, 202] width 36 height 20
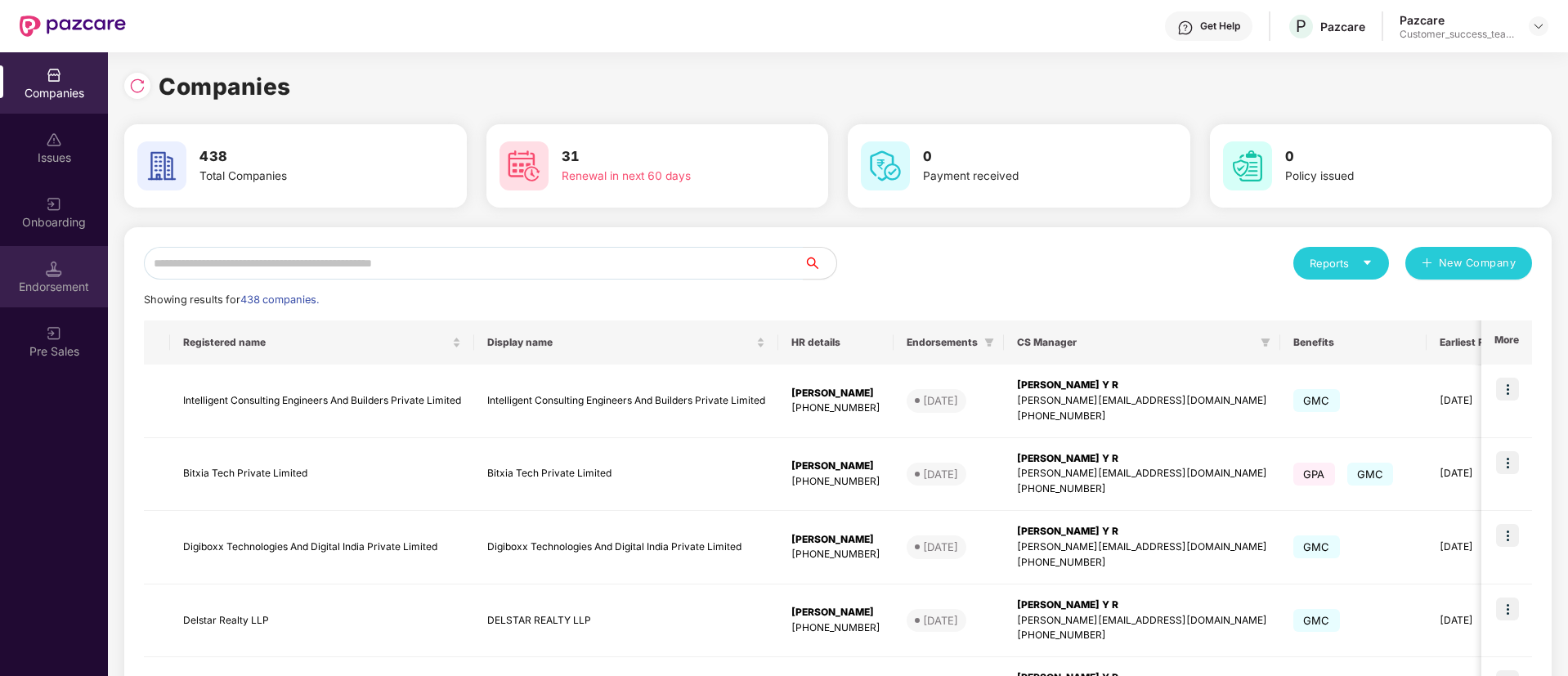
click at [52, 261] on img at bounding box center [54, 269] width 16 height 16
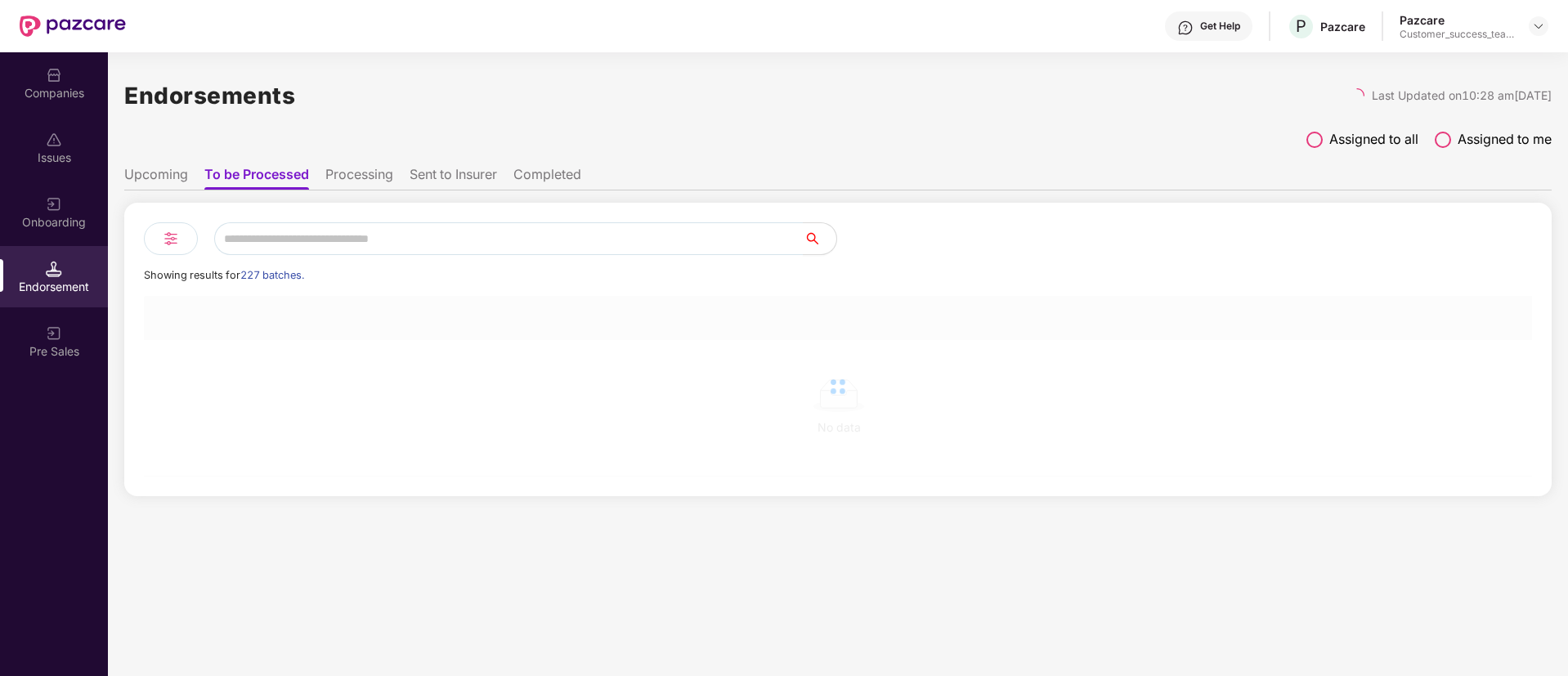
click at [56, 237] on div "Onboarding" at bounding box center [54, 212] width 108 height 61
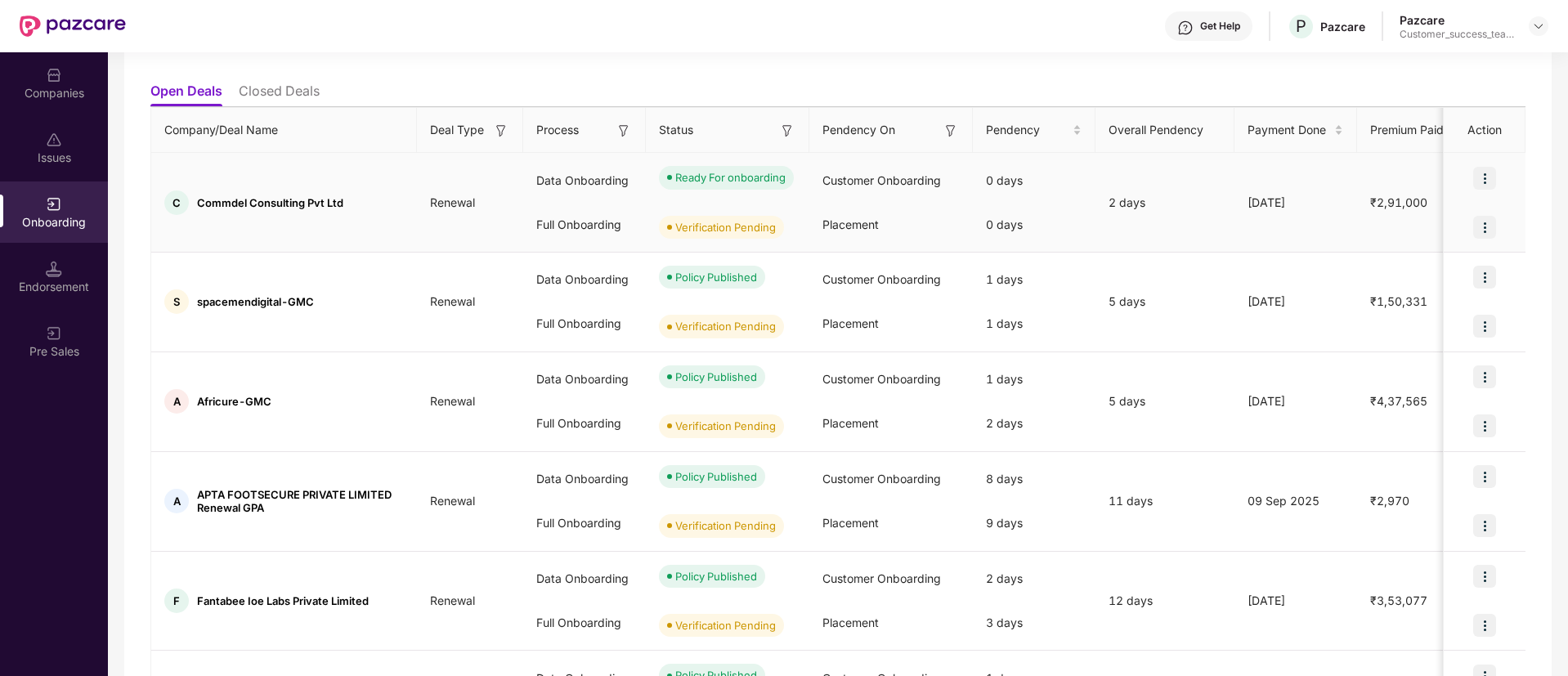
scroll to position [123, 0]
